Goal: Navigation & Orientation: Find specific page/section

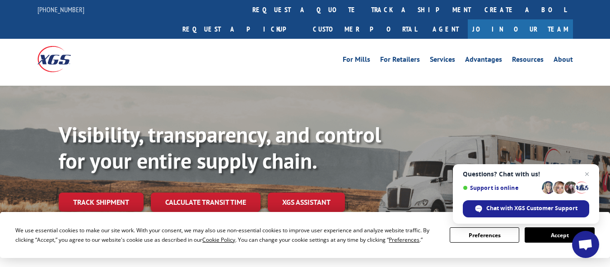
click at [552, 231] on button "Accept" at bounding box center [560, 235] width 70 height 15
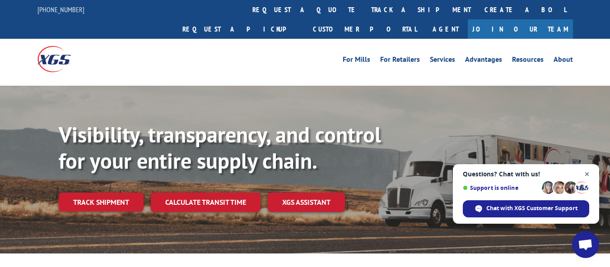
click at [587, 173] on span "Close chat" at bounding box center [587, 174] width 11 height 11
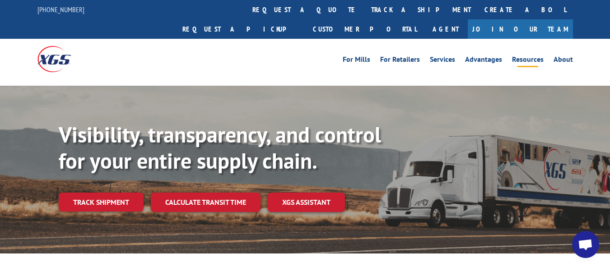
click at [528, 56] on link "Resources" at bounding box center [528, 61] width 32 height 10
